Goal: Find specific fact: Find specific fact

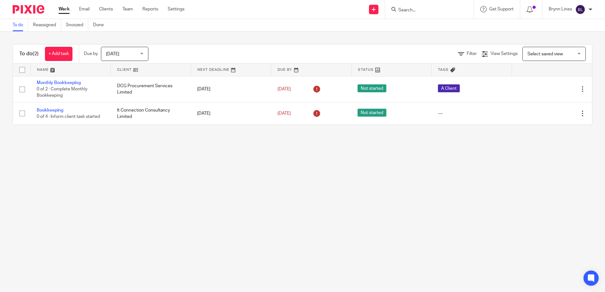
click at [409, 13] on form at bounding box center [431, 9] width 67 height 8
click at [410, 10] on input "Search" at bounding box center [426, 11] width 57 height 6
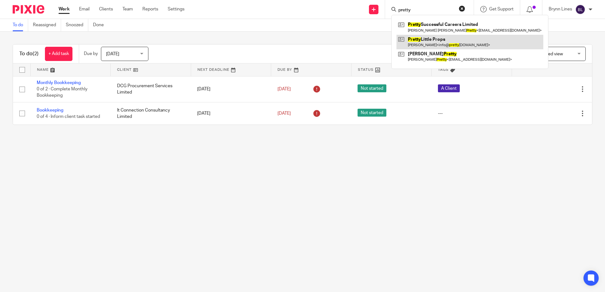
type input "pretty"
click at [417, 41] on link at bounding box center [469, 42] width 147 height 15
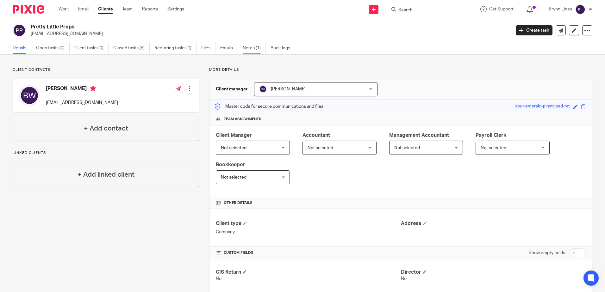
click at [259, 50] on link "Notes (1)" at bounding box center [254, 48] width 23 height 12
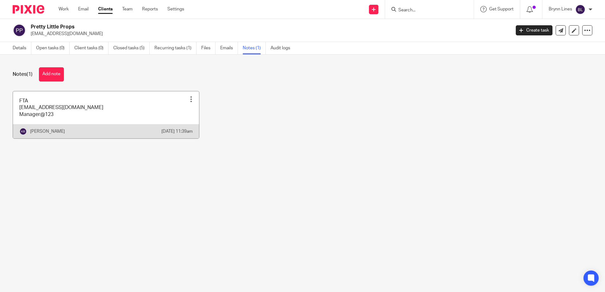
click at [74, 116] on link at bounding box center [106, 114] width 186 height 47
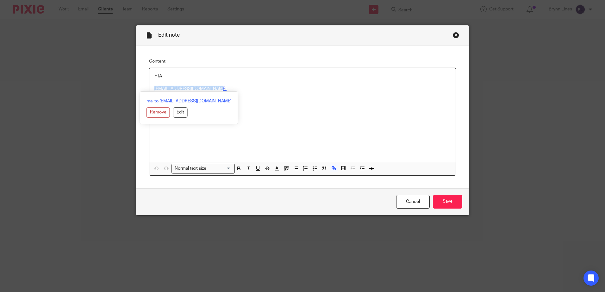
drag, startPoint x: 214, startPoint y: 87, endPoint x: 152, endPoint y: 89, distance: 62.0
click at [154, 89] on p "FTA info@prettylittleprops.com" at bounding box center [302, 82] width 296 height 19
copy link "info@prettylittleprops.com"
click at [299, 122] on div "FTA info@prettylittleprops.com Manager@123" at bounding box center [302, 115] width 306 height 94
drag, startPoint x: 151, startPoint y: 96, endPoint x: 184, endPoint y: 98, distance: 33.3
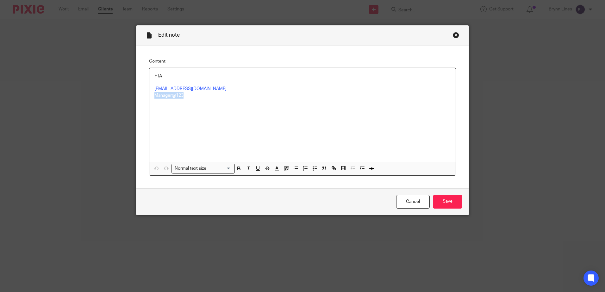
click at [184, 98] on div "FTA info@prettylittleprops.com Manager@123" at bounding box center [302, 115] width 306 height 94
copy p "Manager@123"
click at [453, 34] on div "Close this dialog window" at bounding box center [456, 35] width 6 height 6
click at [446, 37] on div "Edit note" at bounding box center [302, 36] width 332 height 20
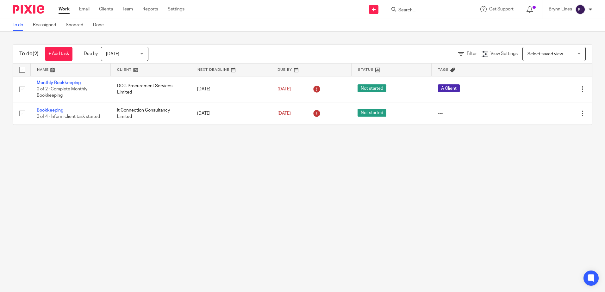
click at [414, 11] on input "Search" at bounding box center [426, 11] width 57 height 6
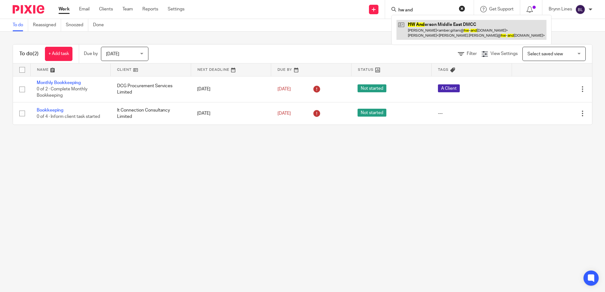
type input "hw and"
click at [420, 32] on link at bounding box center [471, 30] width 150 height 20
click at [417, 23] on link at bounding box center [471, 30] width 150 height 20
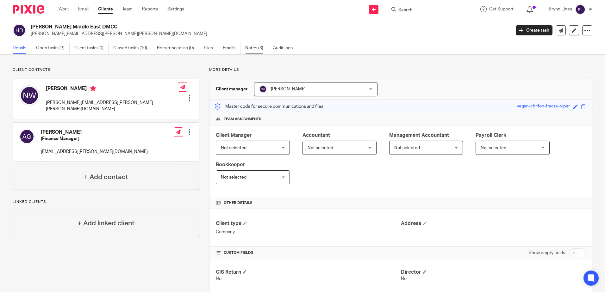
click at [261, 46] on link "Notes (3)" at bounding box center [256, 48] width 23 height 12
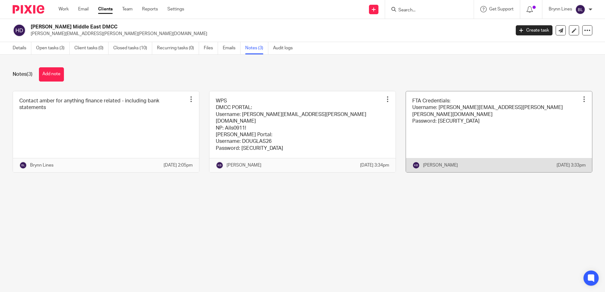
click at [472, 114] on link at bounding box center [499, 131] width 186 height 81
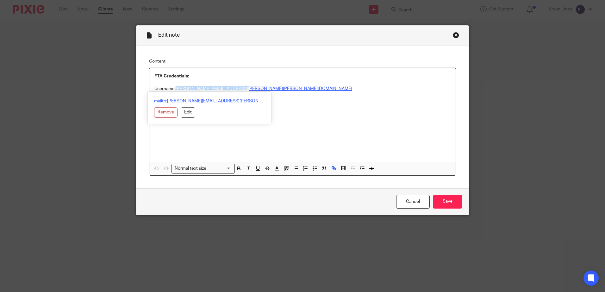
drag, startPoint x: 247, startPoint y: 90, endPoint x: 175, endPoint y: 90, distance: 72.4
click at [175, 90] on p "Username: Amber.gillani@hw-anderson.com" at bounding box center [302, 89] width 296 height 6
copy link "Amber.gillani@hw-anderson.com"
click at [285, 164] on div "Normal text size Loading... mailto:Amber.gillani@hw-anderson.com Remove Edit In…" at bounding box center [302, 169] width 306 height 14
drag, startPoint x: 220, startPoint y: 96, endPoint x: 173, endPoint y: 94, distance: 46.9
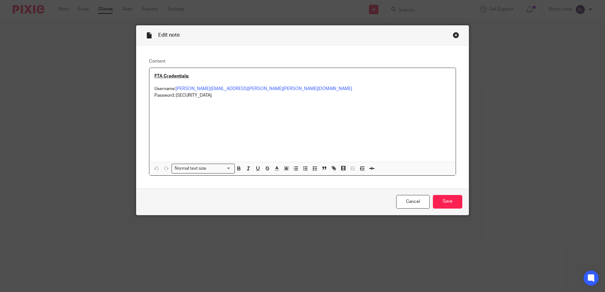
click at [173, 94] on p "Password: Ladywellshop2024!" at bounding box center [302, 95] width 296 height 6
drag, startPoint x: 178, startPoint y: 99, endPoint x: 176, endPoint y: 95, distance: 4.8
click at [176, 95] on p "Password: Ladywellshop2024!" at bounding box center [302, 95] width 296 height 6
drag, startPoint x: 173, startPoint y: 95, endPoint x: 221, endPoint y: 95, distance: 48.4
click at [221, 95] on p "Password: Ladywellshop2024!" at bounding box center [302, 95] width 296 height 6
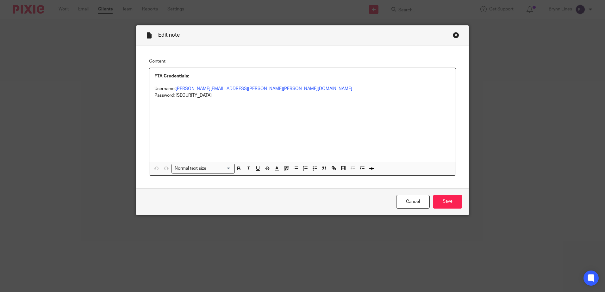
copy p "Ladywellshop2024!"
